Goal: Register for event/course

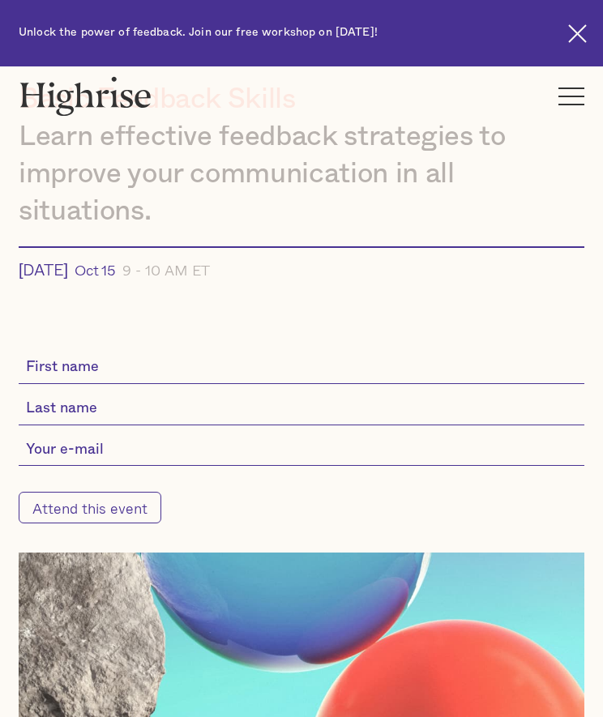
click at [116, 506] on input "Attend this event" at bounding box center [90, 508] width 143 height 32
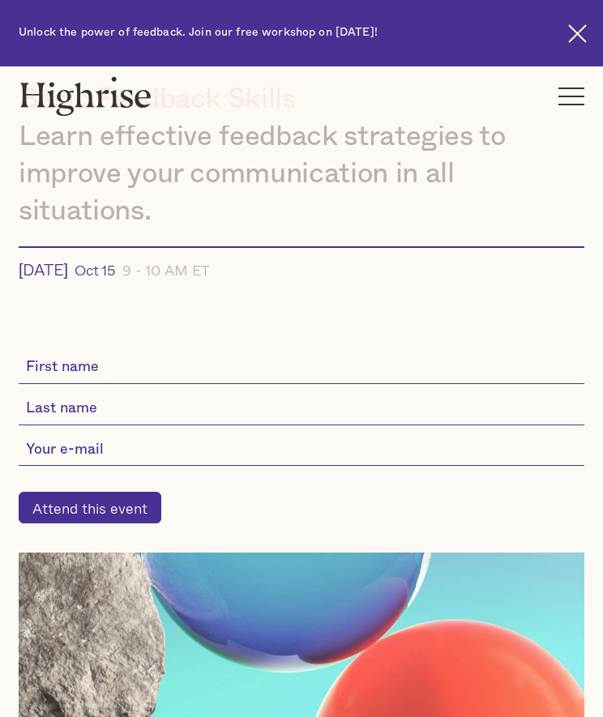
click at [210, 277] on div "9 - 10 AM ET" at bounding box center [166, 270] width 88 height 15
click at [121, 92] on img at bounding box center [86, 96] width 134 height 40
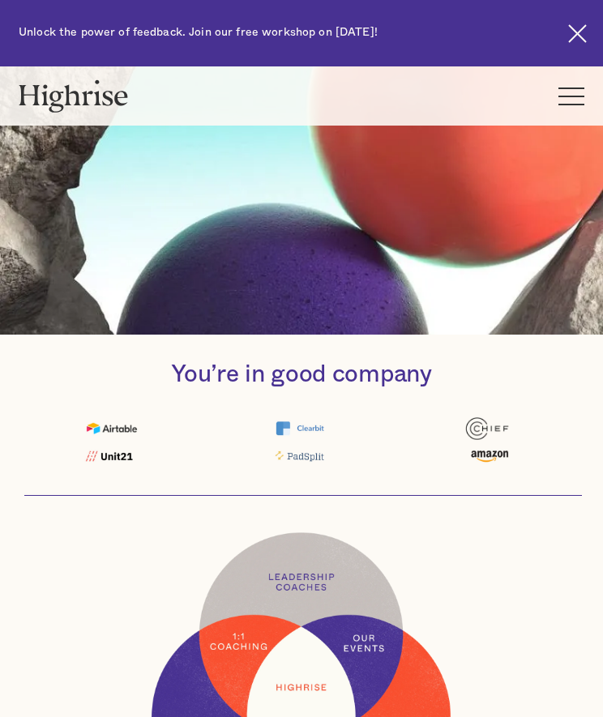
scroll to position [832, 0]
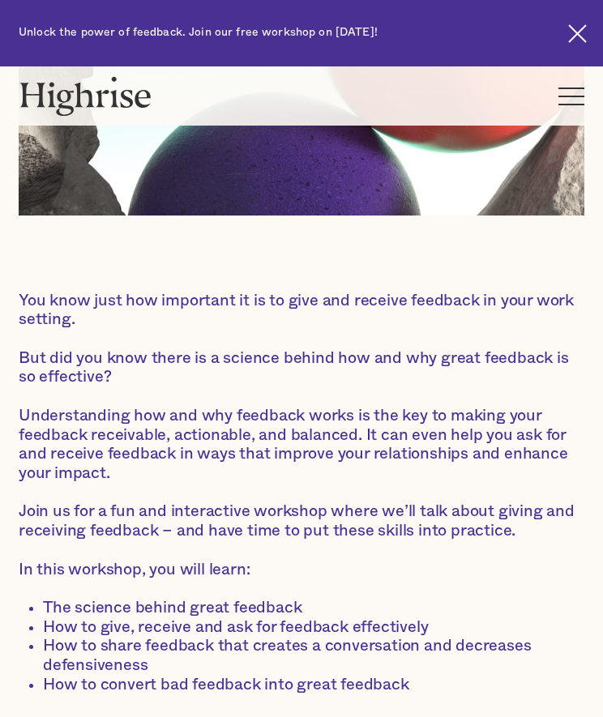
scroll to position [768, 0]
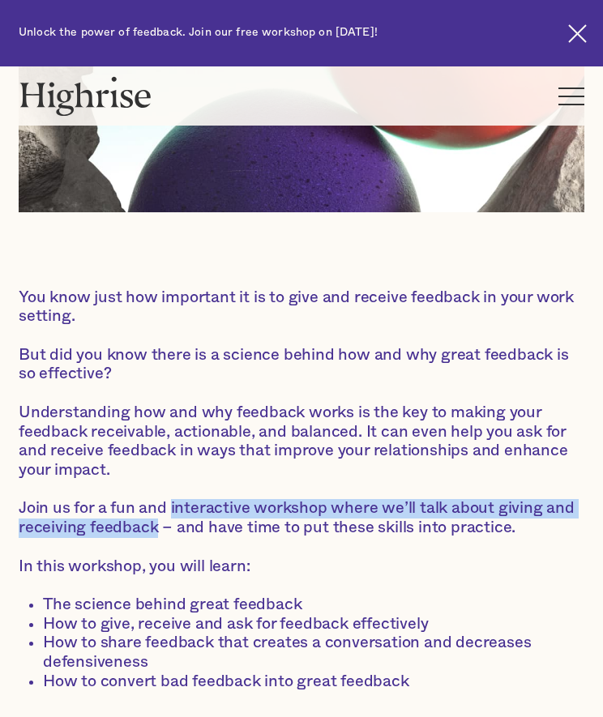
drag, startPoint x: 195, startPoint y: 511, endPoint x: 157, endPoint y: 528, distance: 41.0
click at [157, 528] on p "Join us for a fun and interactive workshop where we’ll talk about giving and re…" at bounding box center [302, 518] width 566 height 38
copy p "interactive workshop where we’ll talk about giving and receiving feedback"
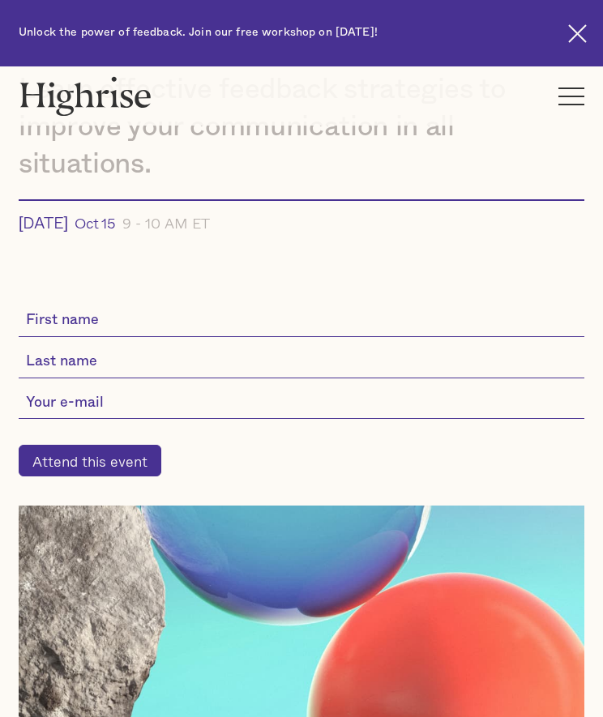
scroll to position [0, 0]
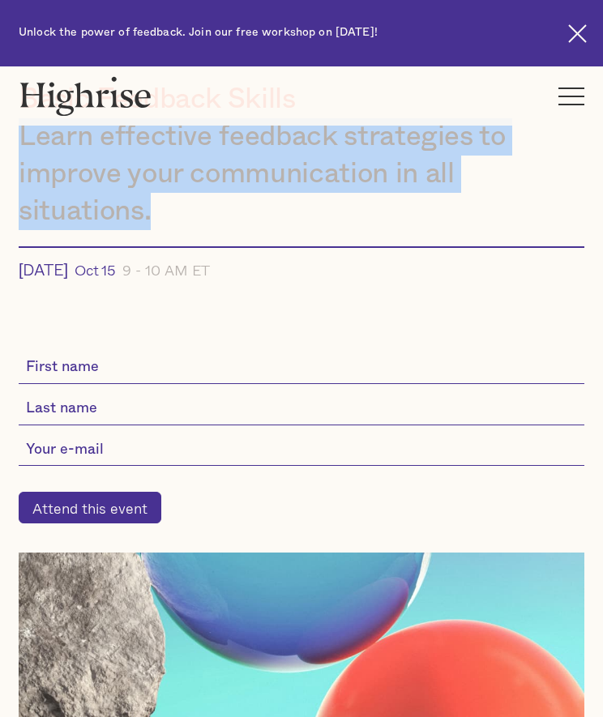
drag, startPoint x: 167, startPoint y: 214, endPoint x: 15, endPoint y: 148, distance: 165.2
copy div "Learn effective feedback strategies to improve your communication in all situat…"
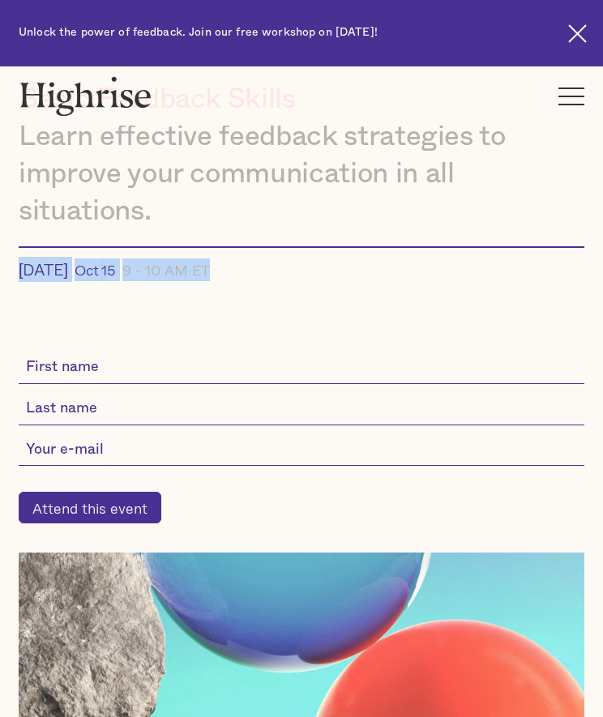
drag, startPoint x: 19, startPoint y: 272, endPoint x: 248, endPoint y: 267, distance: 229.4
click at [248, 266] on div "Wednesday Oct 15 9 - 10 AM ET" at bounding box center [302, 267] width 566 height 43
copy div "Wednesday Oct 15 9 - 10 AM ET"
